Goal: Information Seeking & Learning: Learn about a topic

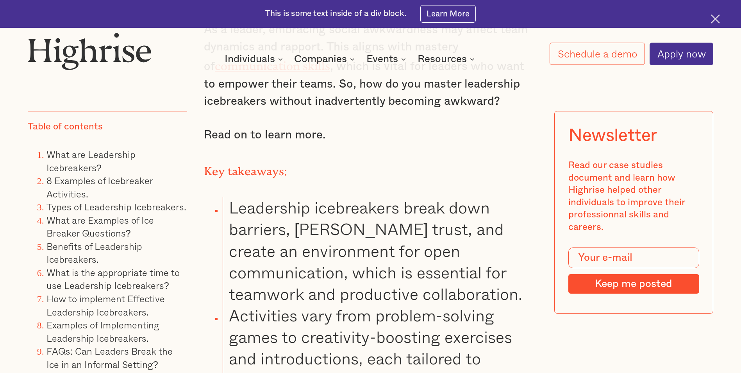
scroll to position [859, 0]
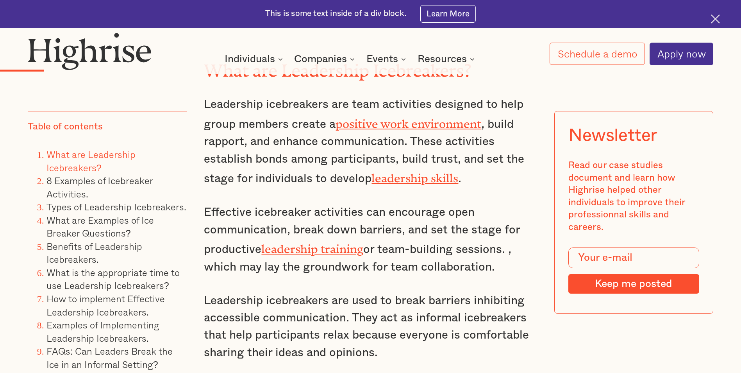
scroll to position [1641, 0]
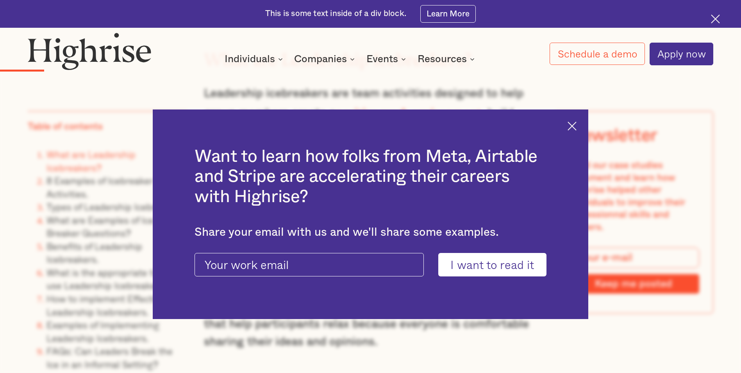
click at [575, 123] on img at bounding box center [572, 125] width 9 height 9
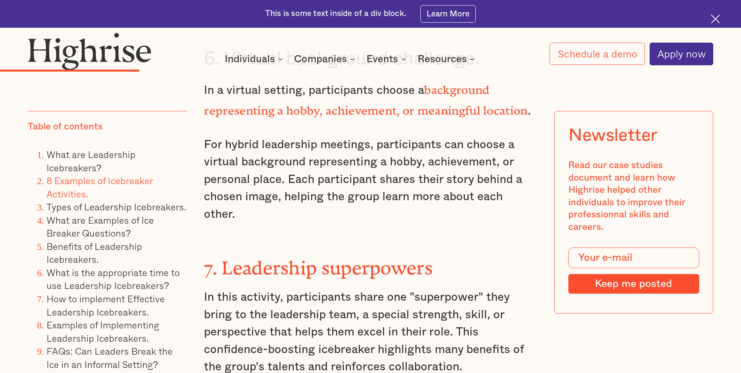
scroll to position [3203, 0]
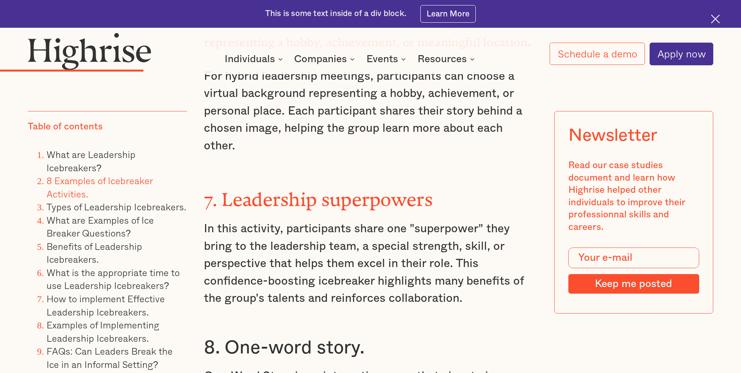
click at [321, 189] on strong "7. Leadership superpowers" at bounding box center [318, 195] width 229 height 12
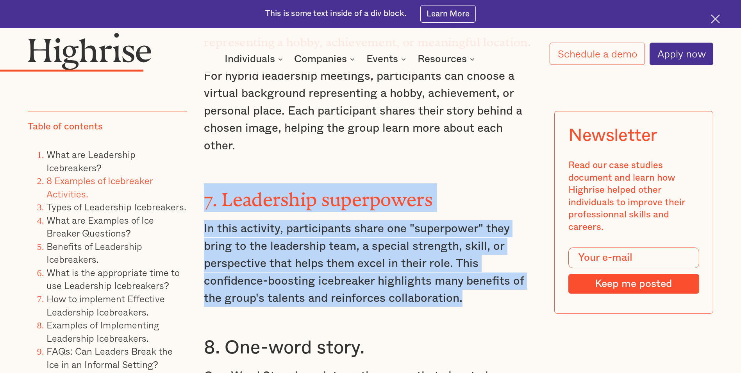
drag, startPoint x: 203, startPoint y: 161, endPoint x: 481, endPoint y: 260, distance: 294.9
copy div "7. Leadership superpowers In this activity, participants share one "superpower"…"
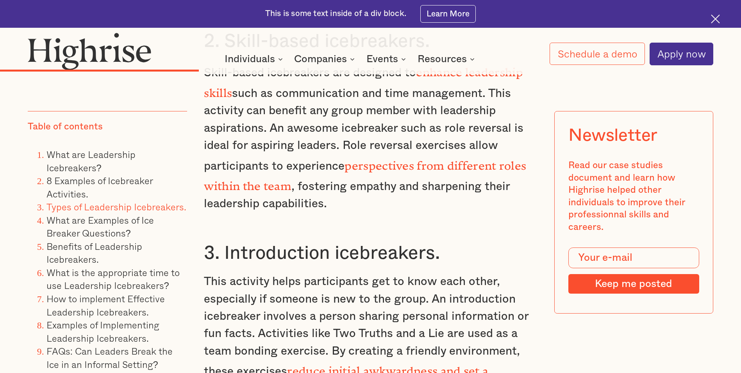
scroll to position [4297, 0]
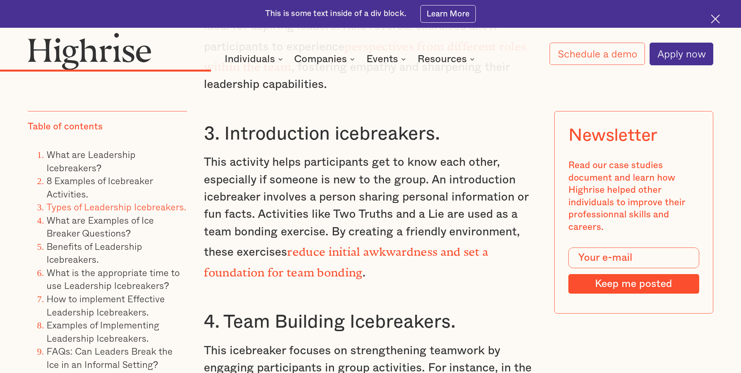
click at [393, 245] on strong "reduce initial awkwardness and set a foundation for team bonding" at bounding box center [346, 259] width 284 height 28
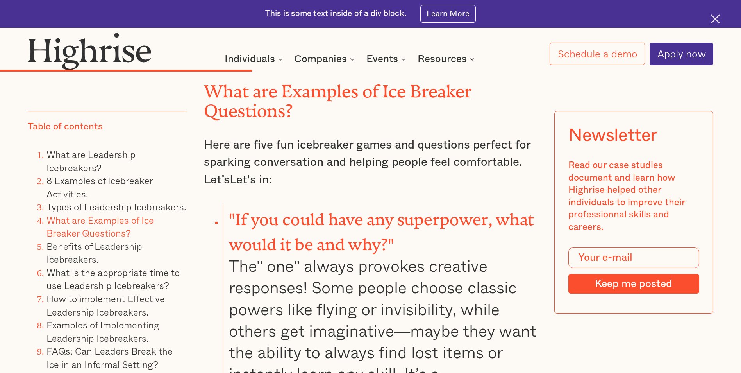
scroll to position [4961, 0]
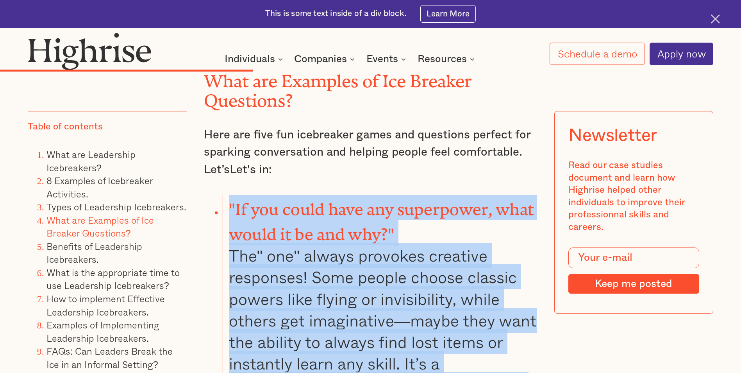
drag, startPoint x: 228, startPoint y: 133, endPoint x: 315, endPoint y: 327, distance: 212.6
click at [315, 327] on li ""If you could have any superpower, what would it be and why?" The" one" always …" at bounding box center [380, 306] width 314 height 223
copy li ""If you could have any superpower, what would it be and why?" The" one" always …"
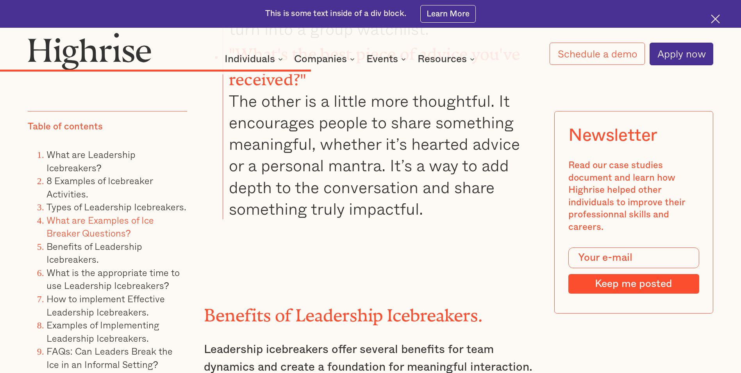
scroll to position [5742, 0]
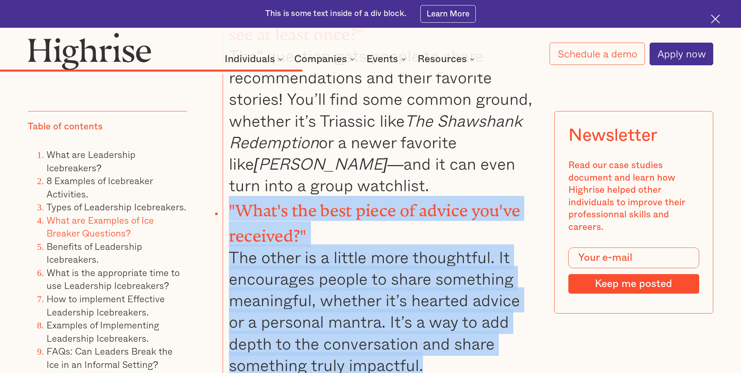
drag, startPoint x: 228, startPoint y: 114, endPoint x: 448, endPoint y: 272, distance: 270.8
click at [448, 272] on li ""What's the best piece of advice you've received?" The other is a little more t…" at bounding box center [380, 286] width 314 height 180
copy li ""What's the best piece of advice you've received?" The other is a little more t…"
